Goal: Book appointment/travel/reservation

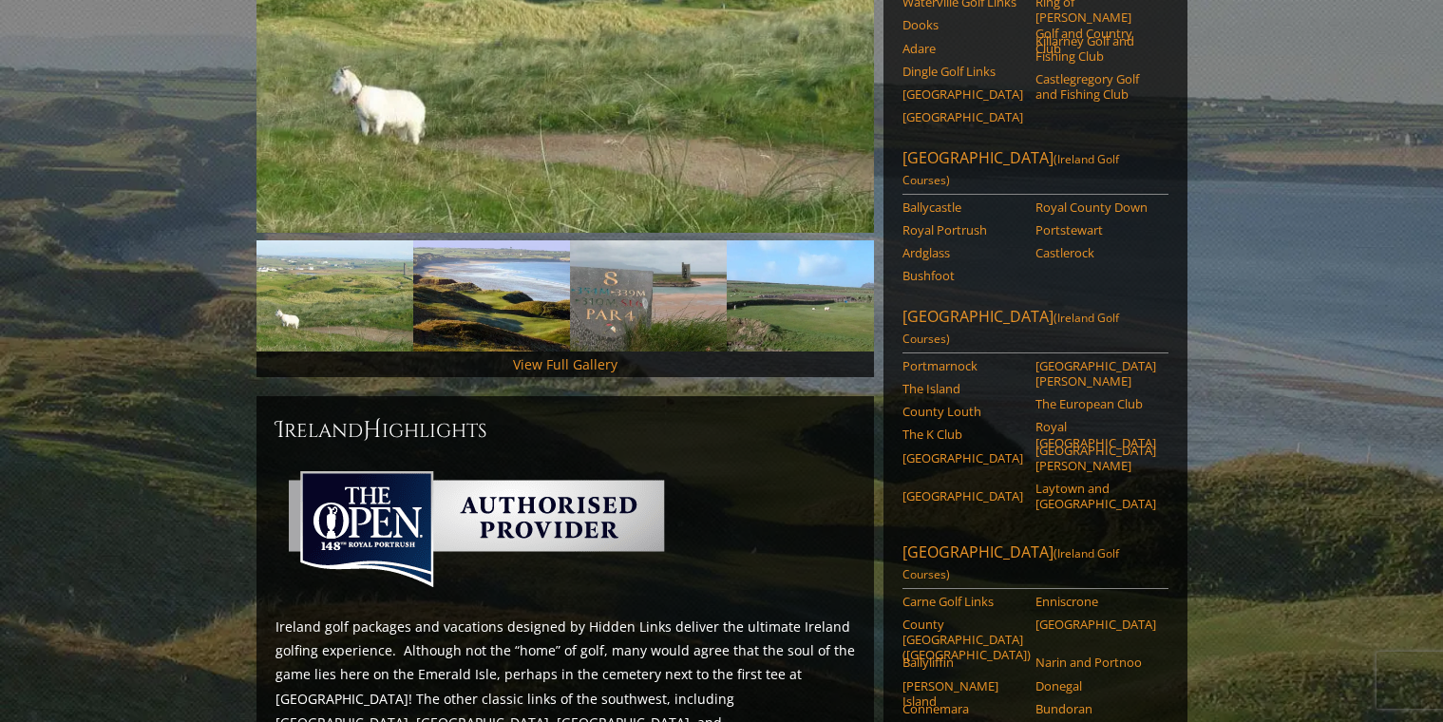
scroll to position [453, 0]
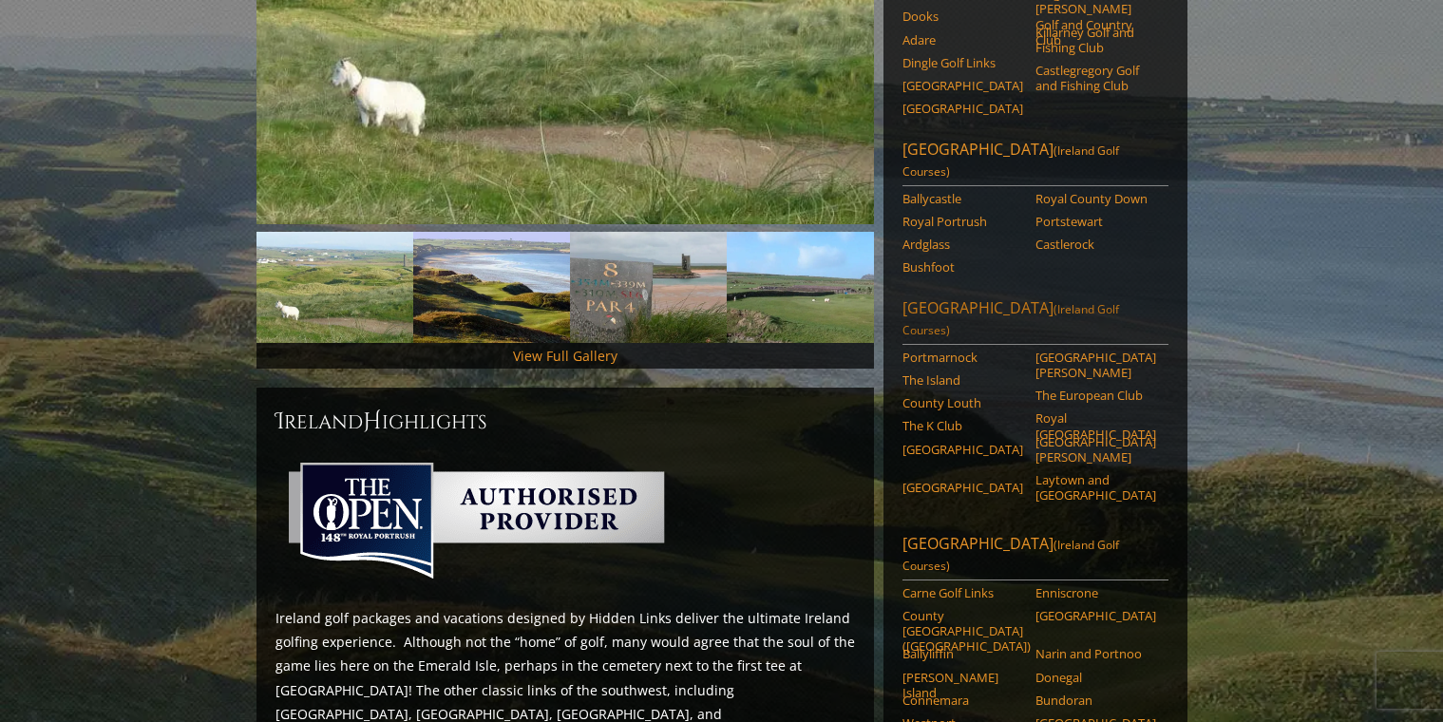
click at [935, 297] on link "Dublin Area (Ireland Golf Courses)" at bounding box center [1036, 321] width 266 height 48
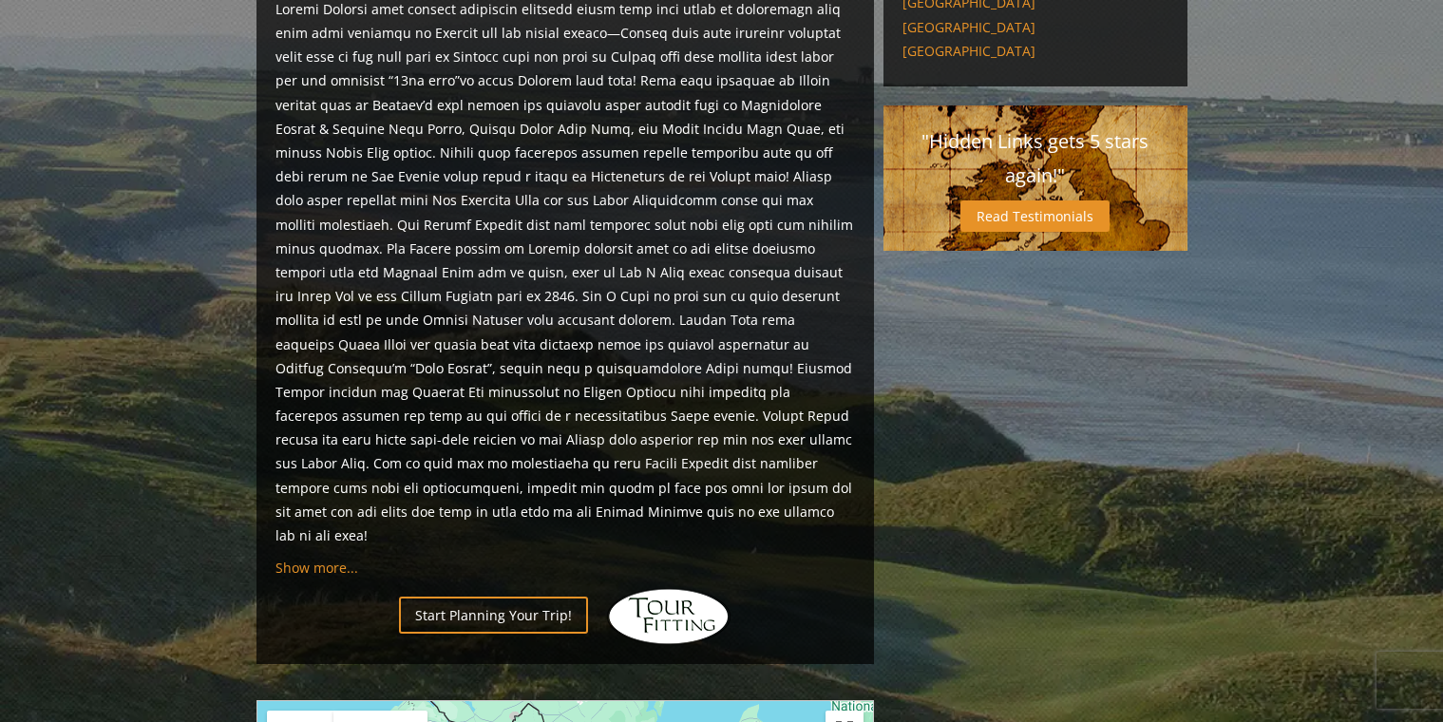
scroll to position [917, 0]
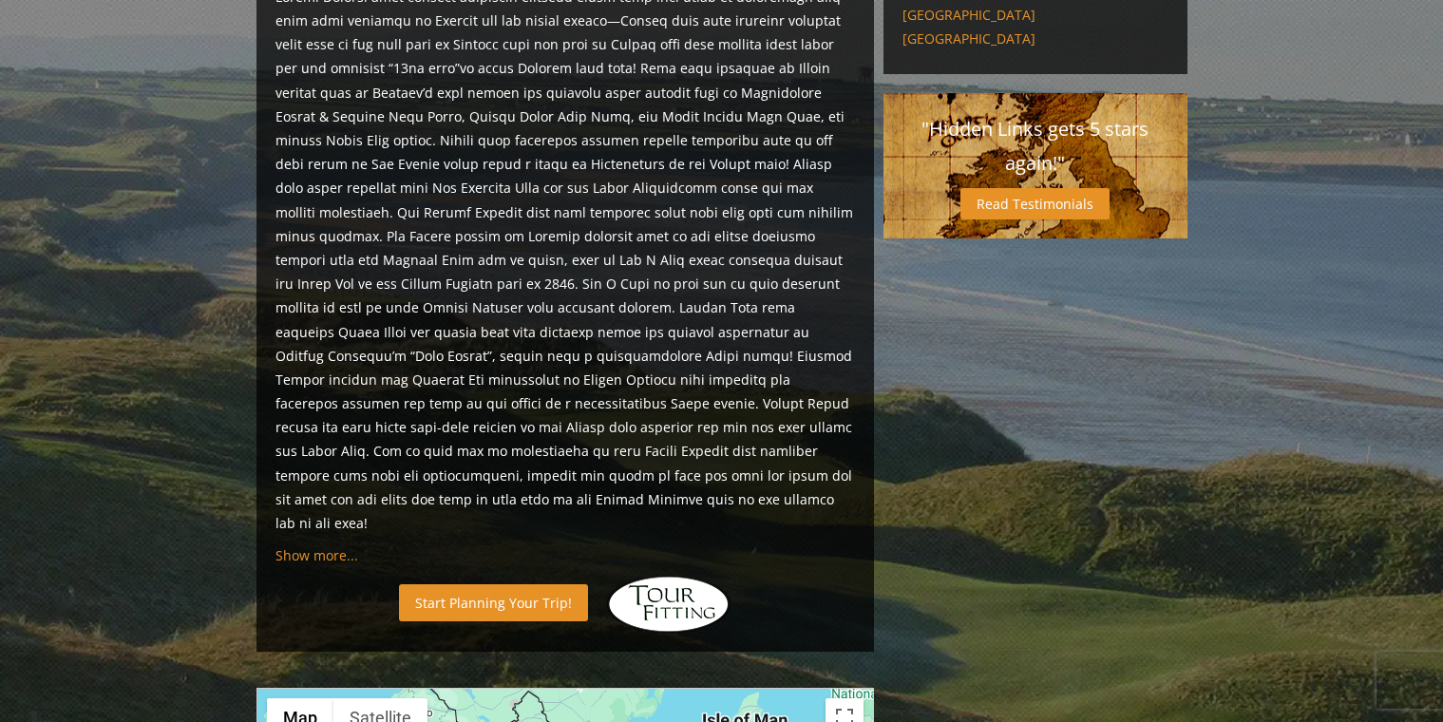
click at [546, 584] on link "Start Planning Your Trip!" at bounding box center [493, 602] width 189 height 37
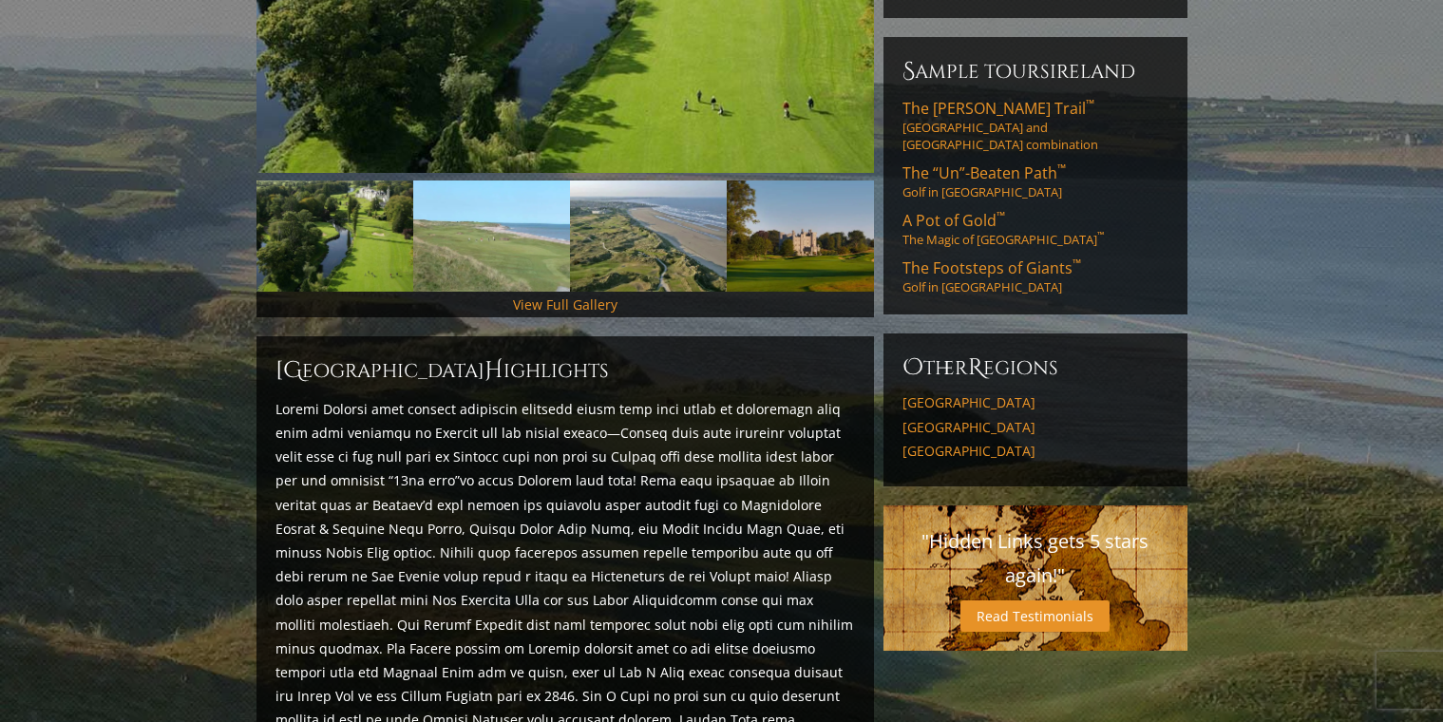
scroll to position [0, 0]
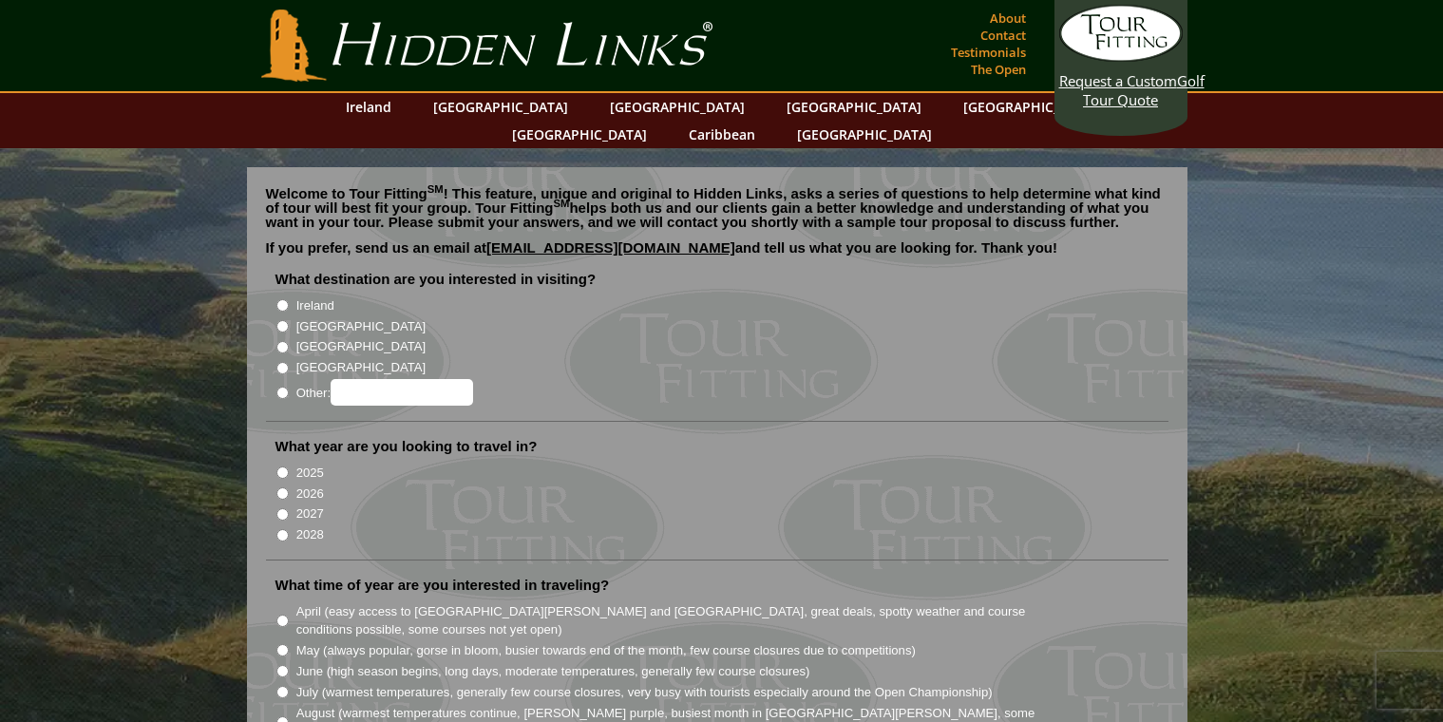
click at [281, 299] on input "Ireland" at bounding box center [283, 305] width 12 height 12
radio input "true"
click at [283, 487] on input "2026" at bounding box center [283, 493] width 12 height 12
radio input "true"
